Goal: Transaction & Acquisition: Purchase product/service

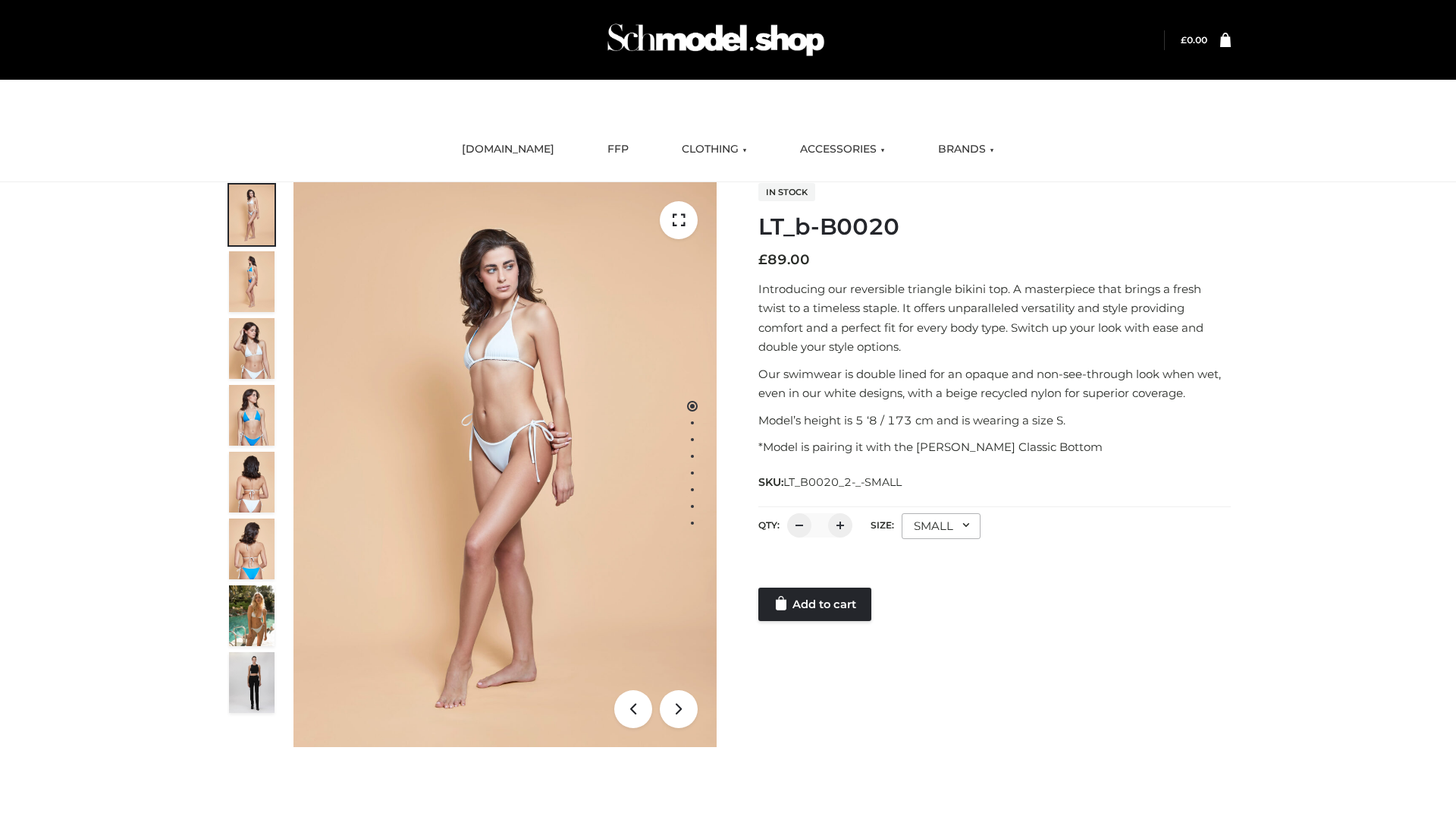
click at [816, 605] on link "Add to cart" at bounding box center [815, 604] width 113 height 33
